Goal: Task Accomplishment & Management: Complete application form

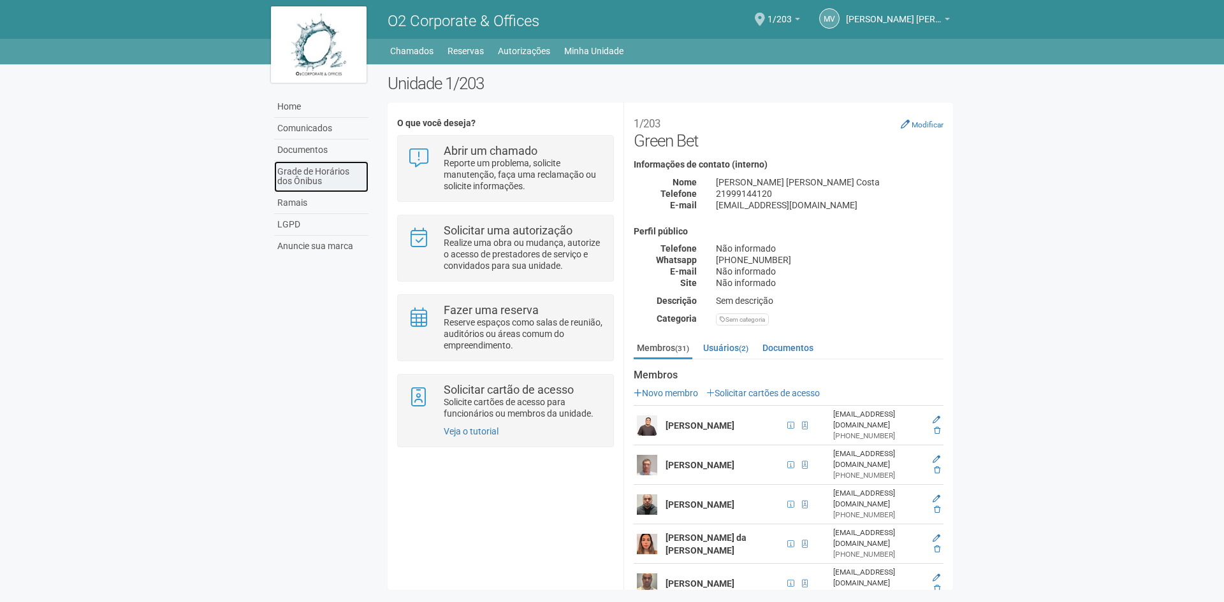
click at [301, 182] on link "Grade de Horários dos Ônibus" at bounding box center [321, 176] width 94 height 31
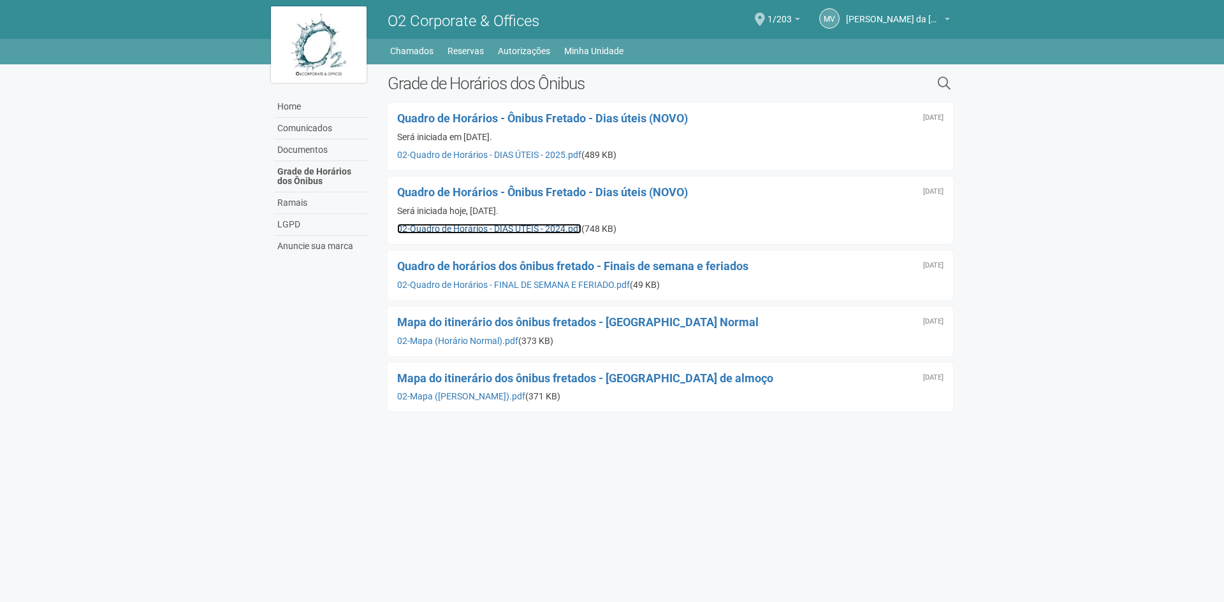
click at [473, 230] on link "02-Quadro de Horários - DIAS ÚTEIS - 2024.pdf" at bounding box center [489, 229] width 184 height 10
click at [491, 155] on link "02-Quadro de Horários - DIAS ÚTEIS - 2025.pdf" at bounding box center [489, 155] width 184 height 10
click at [589, 55] on link "Minha Unidade" at bounding box center [593, 51] width 59 height 18
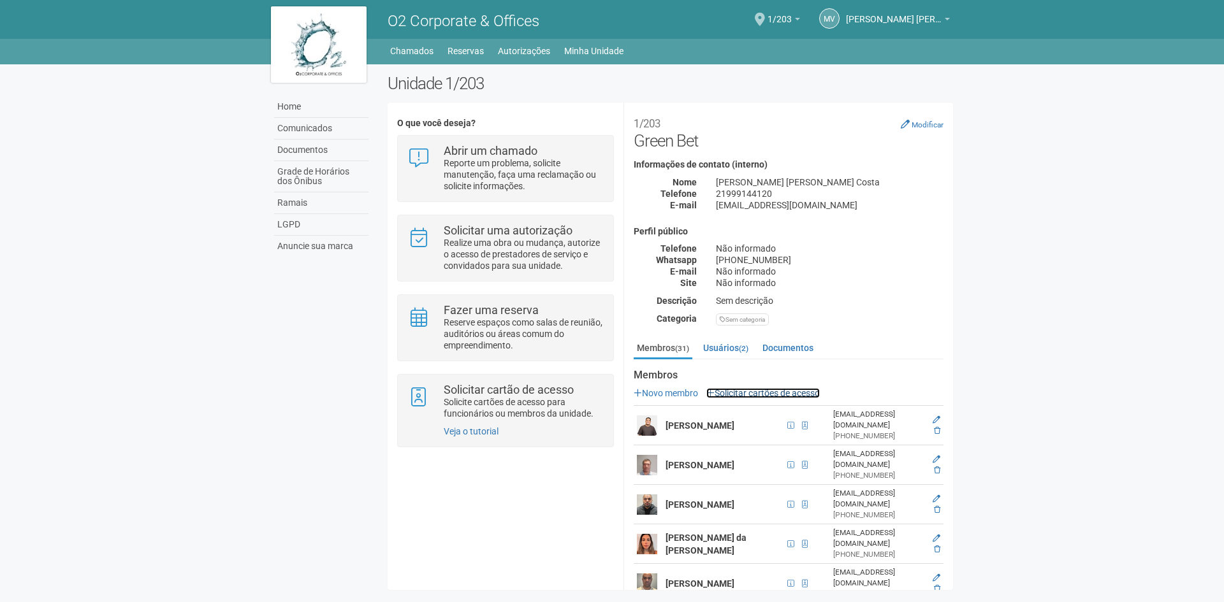
click at [734, 395] on link "Solicitar cartões de acesso" at bounding box center [762, 393] width 113 height 10
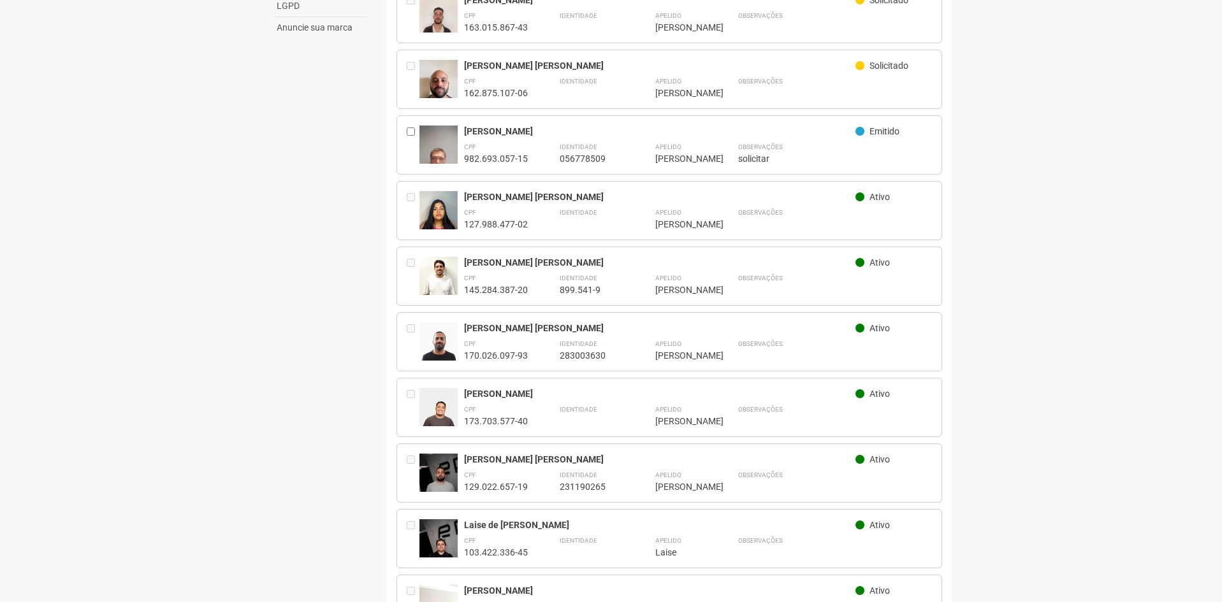
scroll to position [255, 0]
